Goal: Task Accomplishment & Management: Manage account settings

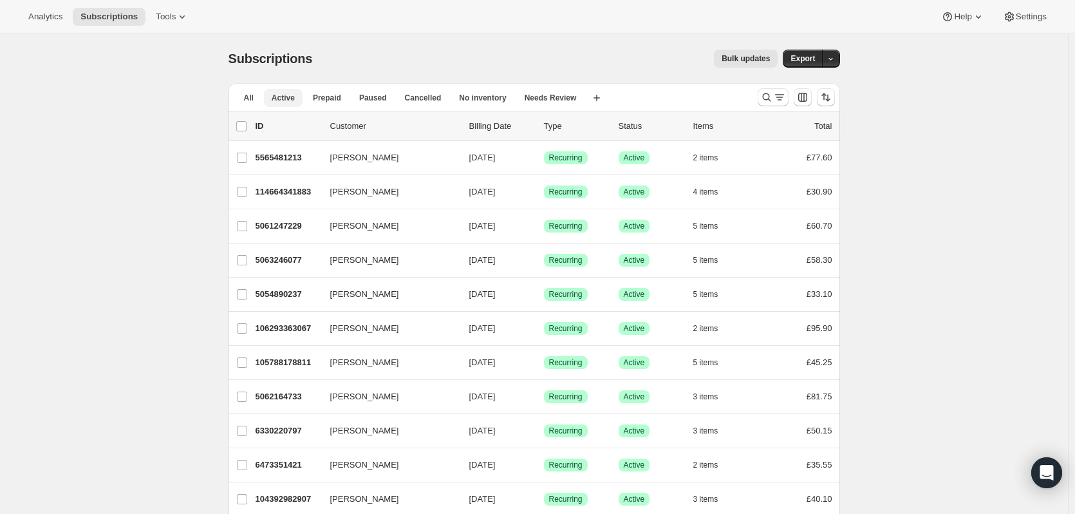
drag, startPoint x: 252, startPoint y: 97, endPoint x: 251, endPoint y: 56, distance: 41.2
click at [252, 97] on span "All" at bounding box center [249, 98] width 10 height 10
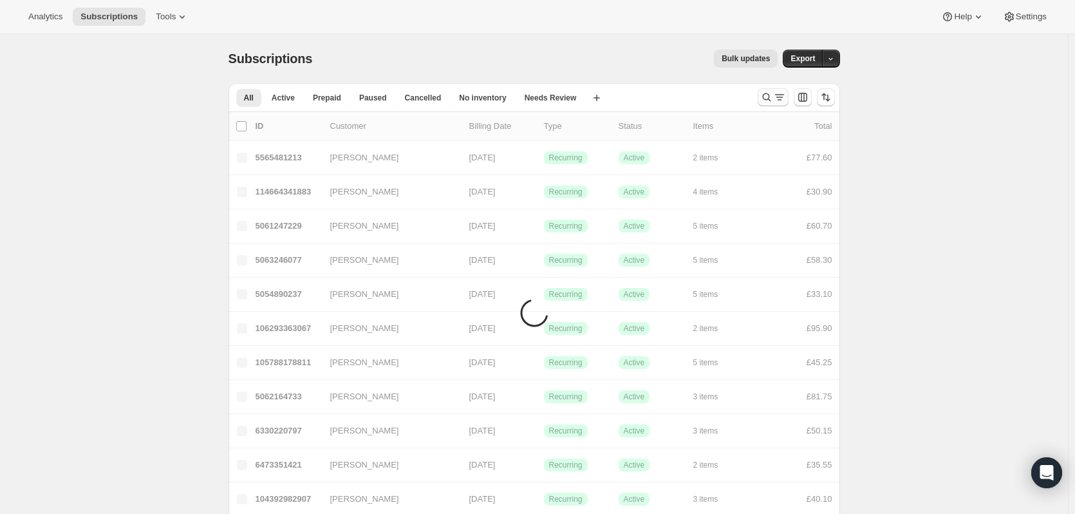
click at [772, 97] on icon "Search and filter results" at bounding box center [766, 97] width 13 height 13
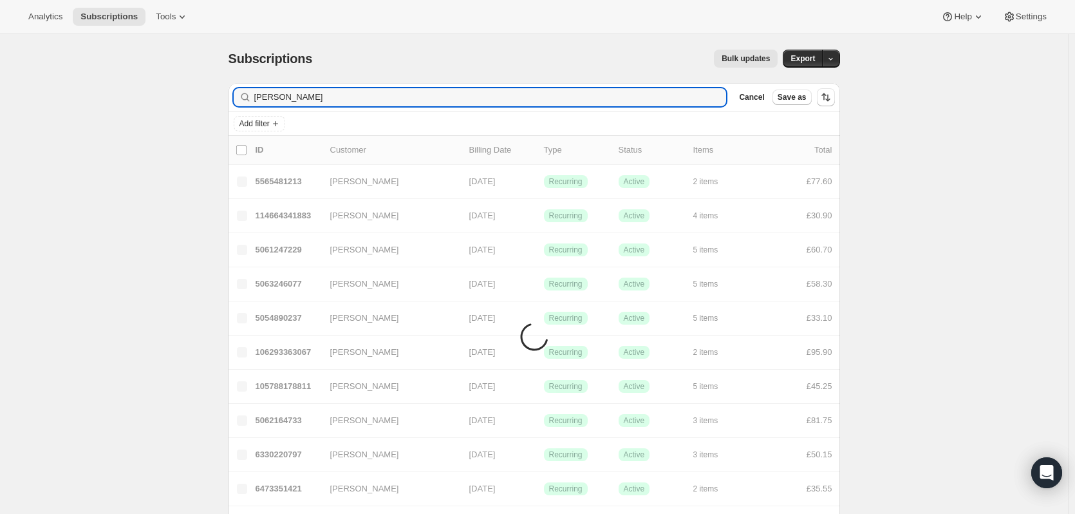
type input "[PERSON_NAME]"
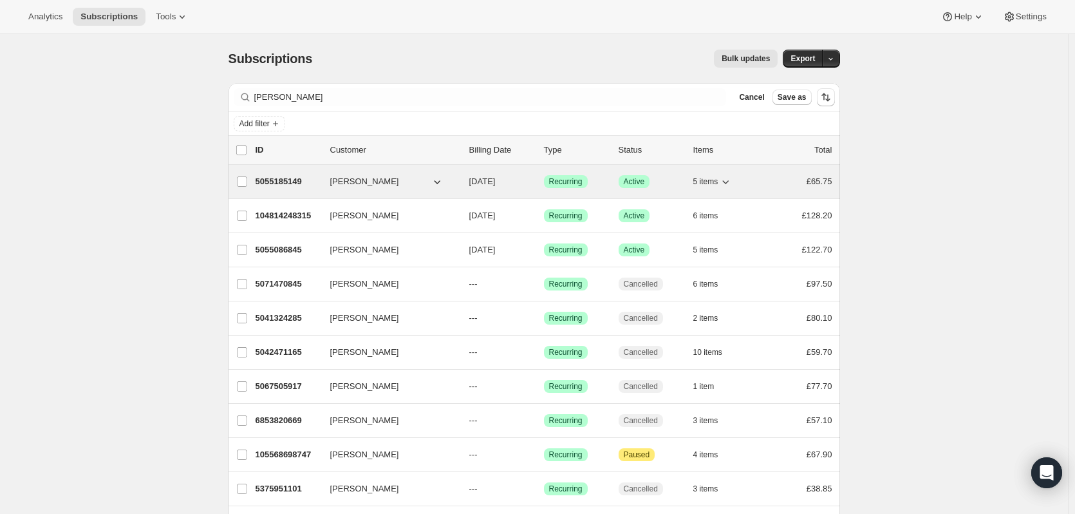
click at [283, 180] on p "5055185149" at bounding box center [288, 181] width 64 height 13
